Goal: Information Seeking & Learning: Understand process/instructions

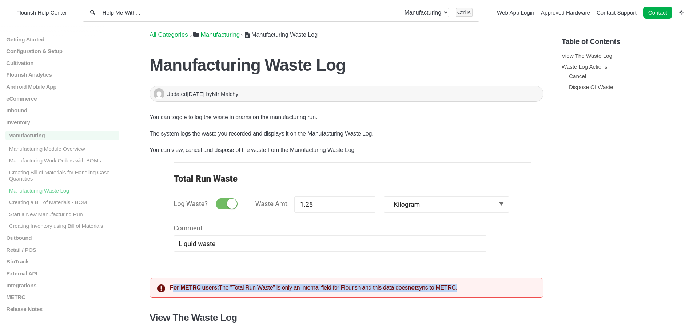
drag, startPoint x: 173, startPoint y: 285, endPoint x: 500, endPoint y: 279, distance: 326.7
click at [500, 279] on div "For METRC users: The "Total Run Waste" is only an internal field for Flourish a…" at bounding box center [346, 288] width 394 height 20
click at [504, 287] on div "For METRC users: The "Total Run Waste" is only an internal field for Flourish a…" at bounding box center [346, 288] width 394 height 20
drag, startPoint x: 167, startPoint y: 286, endPoint x: 510, endPoint y: 273, distance: 343.6
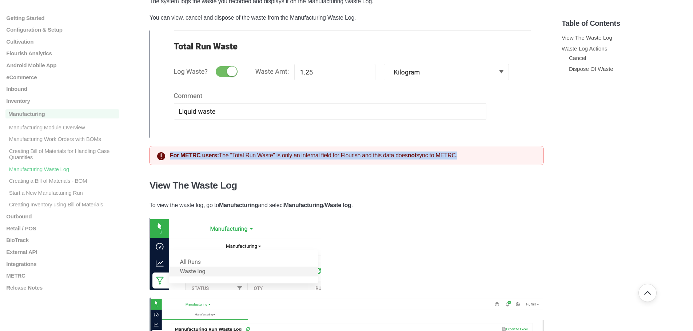
scroll to position [145, 0]
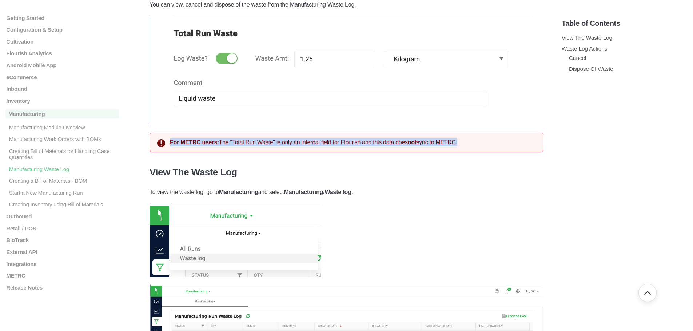
click at [503, 146] on div "For METRC users: The "Total Run Waste" is only an internal field for Flourish a…" at bounding box center [346, 143] width 394 height 20
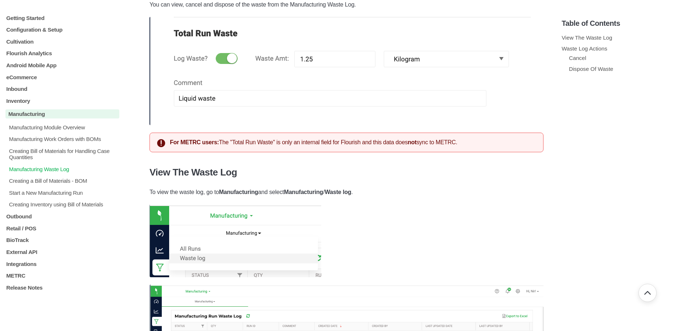
drag, startPoint x: 516, startPoint y: 149, endPoint x: 81, endPoint y: 147, distance: 435.0
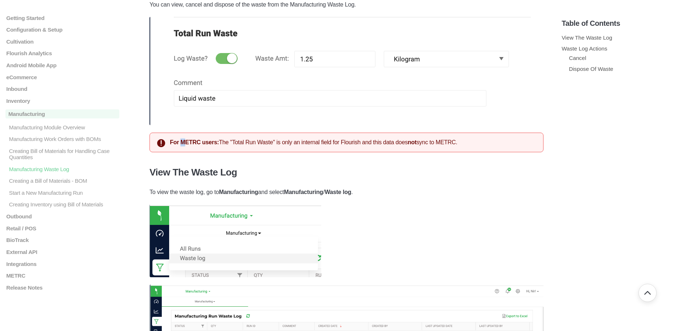
drag, startPoint x: 181, startPoint y: 144, endPoint x: 167, endPoint y: 140, distance: 14.6
click at [180, 143] on strong "For METRC users:" at bounding box center [194, 142] width 49 height 6
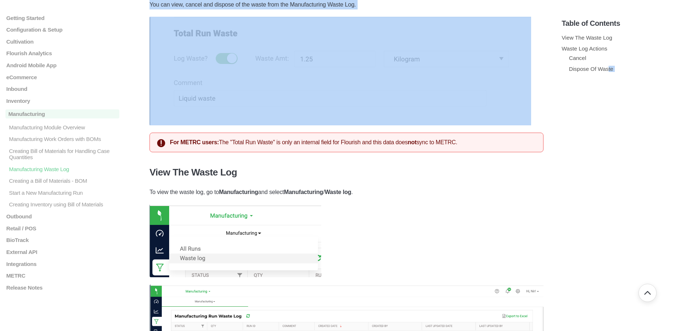
drag, startPoint x: 159, startPoint y: 139, endPoint x: 608, endPoint y: 145, distance: 449.6
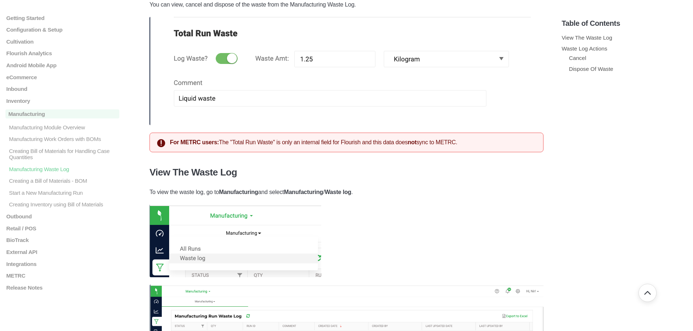
click at [601, 148] on section "Table of Contents View The Waste Log Waste Log Actions Cancel Dispose Of Waste" at bounding box center [625, 163] width 126 height 313
click at [183, 141] on strong "For METRC users:" at bounding box center [194, 142] width 49 height 6
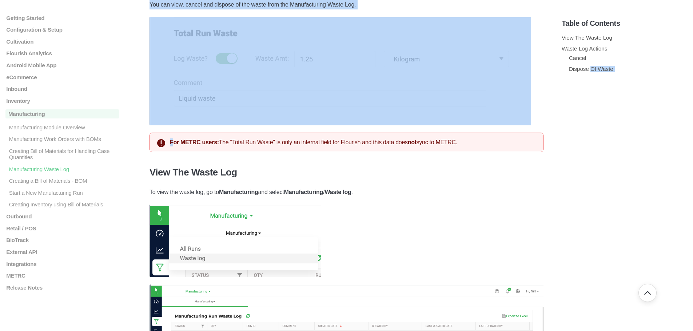
drag, startPoint x: 172, startPoint y: 143, endPoint x: 591, endPoint y: 145, distance: 418.6
click at [592, 146] on section "Table of Contents View The Waste Log Waste Log Actions Cancel Dispose Of Waste" at bounding box center [625, 163] width 126 height 313
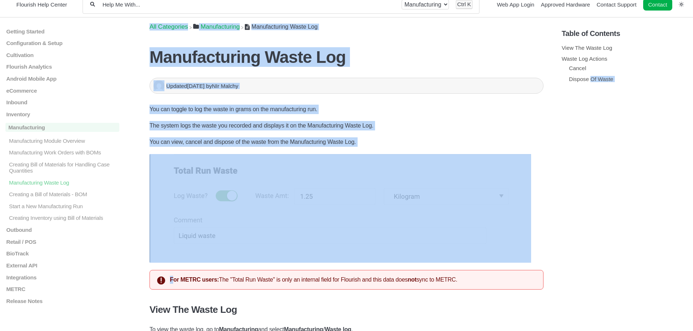
scroll to position [0, 0]
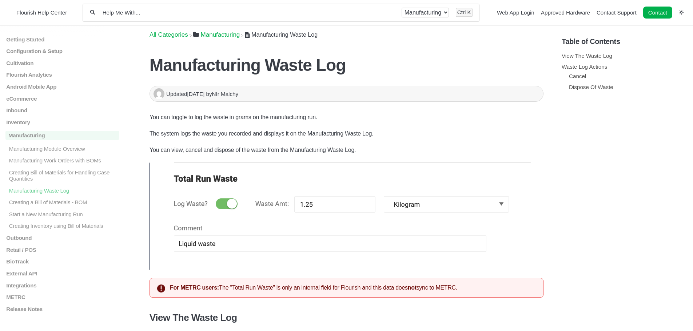
click at [588, 156] on section "Table of Contents View The Waste Log Waste Log Actions Cancel Dispose Of Waste" at bounding box center [625, 181] width 126 height 313
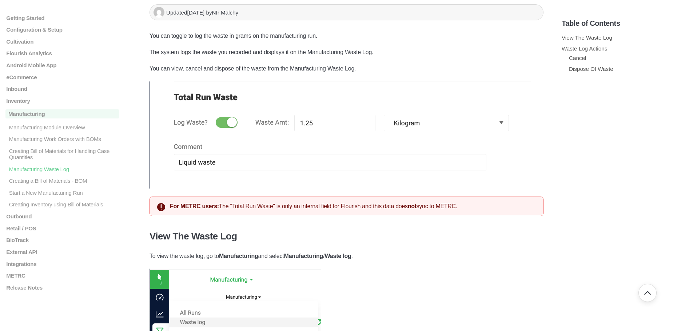
scroll to position [109, 0]
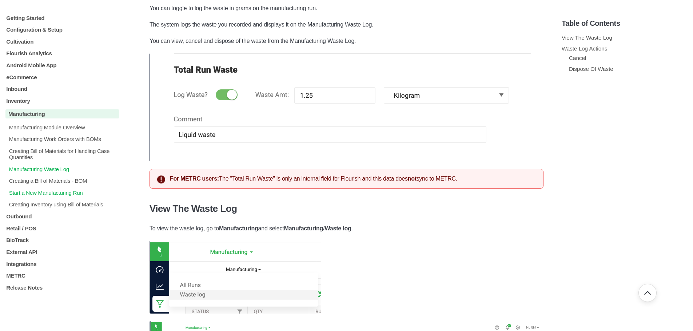
drag, startPoint x: 474, startPoint y: 178, endPoint x: 118, endPoint y: 189, distance: 356.6
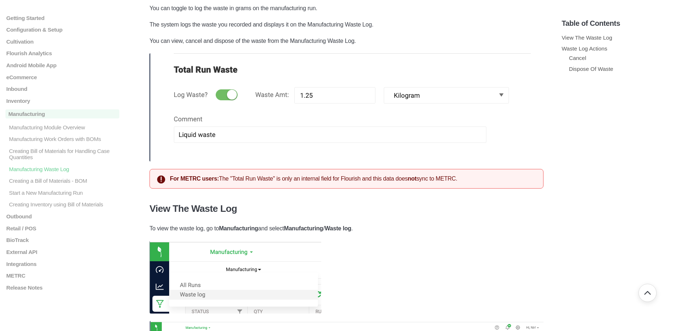
scroll to position [73, 0]
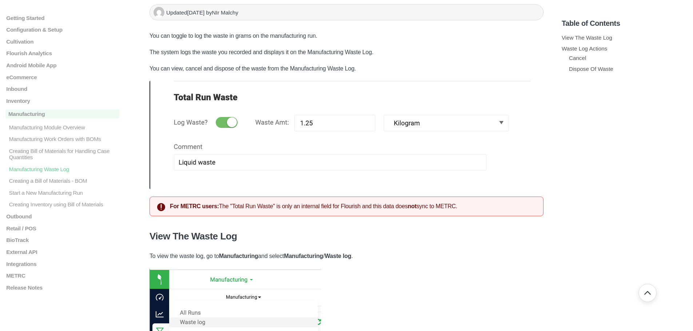
click at [600, 211] on section "Table of Contents View The Waste Log Waste Log Actions Cancel Dispose Of Waste" at bounding box center [625, 163] width 126 height 313
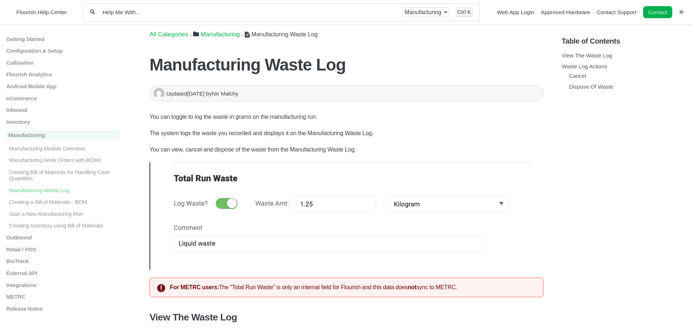
scroll to position [0, 0]
click at [459, 60] on h1 "Manufacturing Waste Log" at bounding box center [346, 65] width 394 height 20
click at [643, 225] on section "Table of Contents View The Waste Log Waste Log Actions Cancel Dispose Of Waste" at bounding box center [625, 181] width 126 height 313
click at [664, 218] on section "Table of Contents View The Waste Log Waste Log Actions Cancel Dispose Of Waste" at bounding box center [625, 181] width 126 height 313
click at [683, 12] on icon "An icon of a simple sun to switch to light mode. A simple sun icon. It has a sm…" at bounding box center [681, 12] width 5 height 5
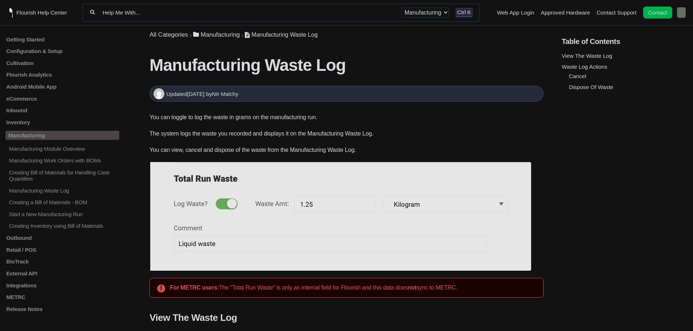
click at [683, 12] on icon "An icon of a simple moon to switch to dark mode. A simple moon icon. It has a s…" at bounding box center [681, 12] width 5 height 5
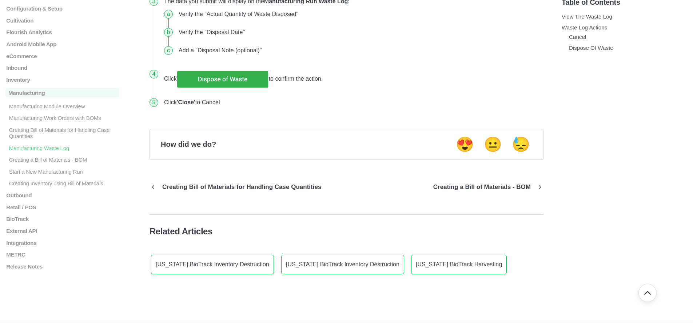
scroll to position [1256, 0]
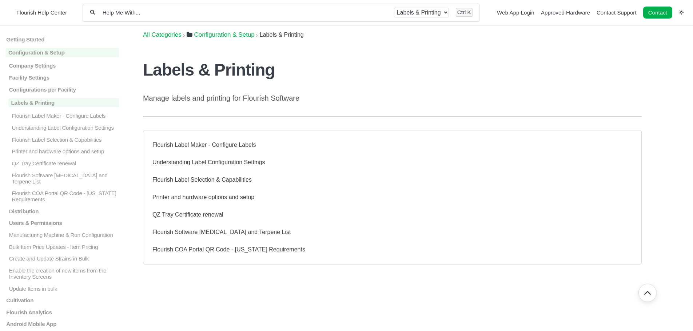
scroll to position [47, 0]
